Goal: Transaction & Acquisition: Register for event/course

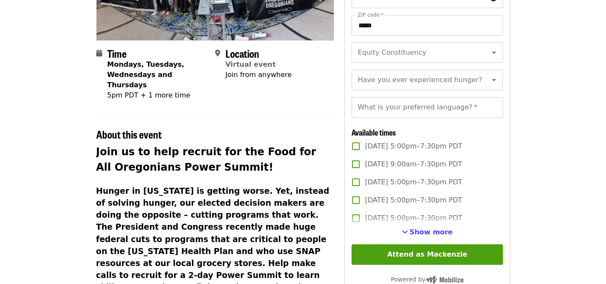
scroll to position [214, 0]
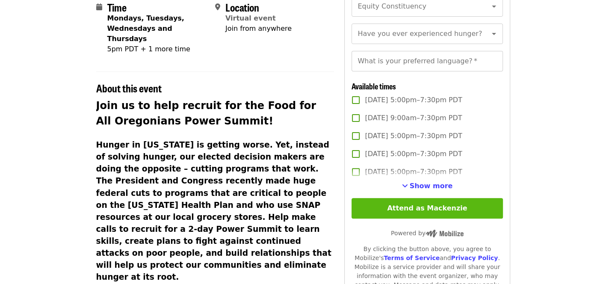
click at [386, 219] on button "Attend as Mackenzie" at bounding box center [427, 208] width 151 height 21
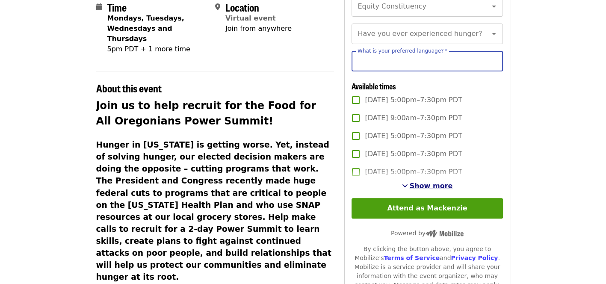
click at [417, 190] on span "Show more" at bounding box center [431, 186] width 43 height 8
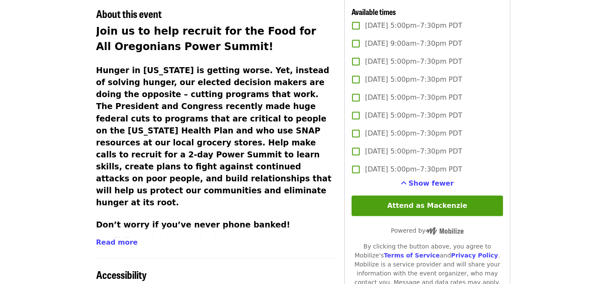
scroll to position [299, 0]
